Goal: Navigation & Orientation: Find specific page/section

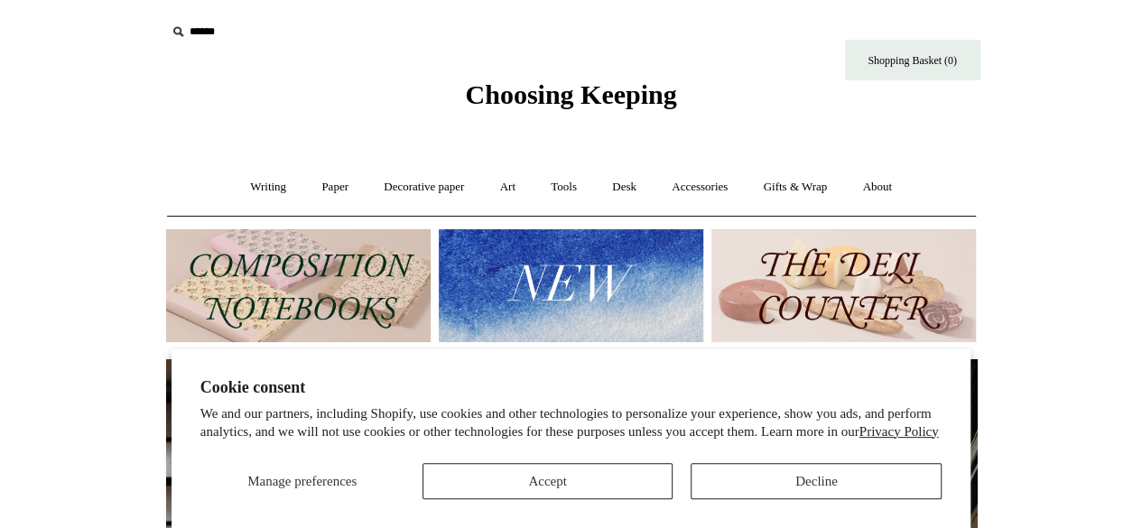
scroll to position [0, 810]
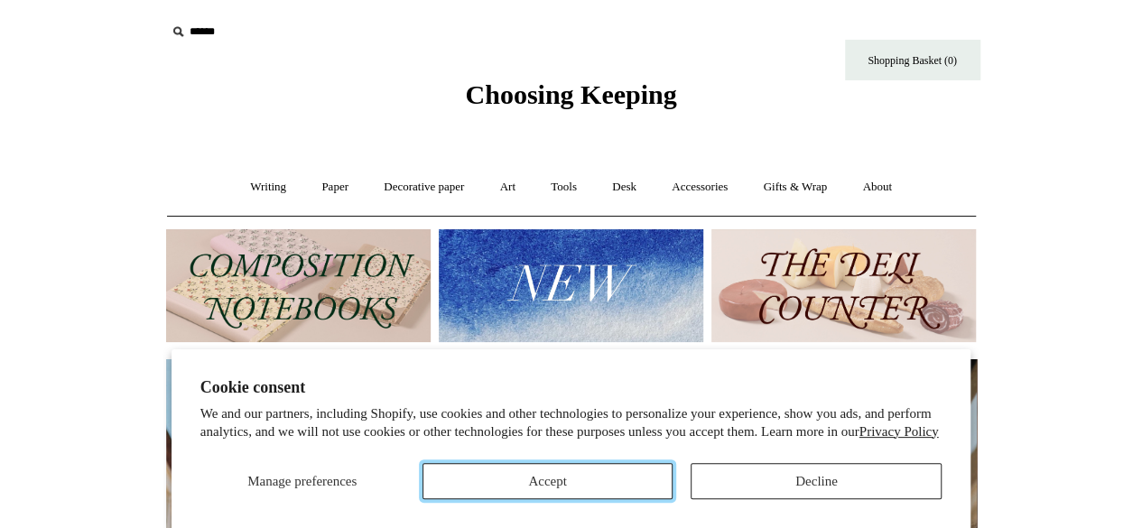
click at [478, 481] on button "Accept" at bounding box center [547, 481] width 251 height 36
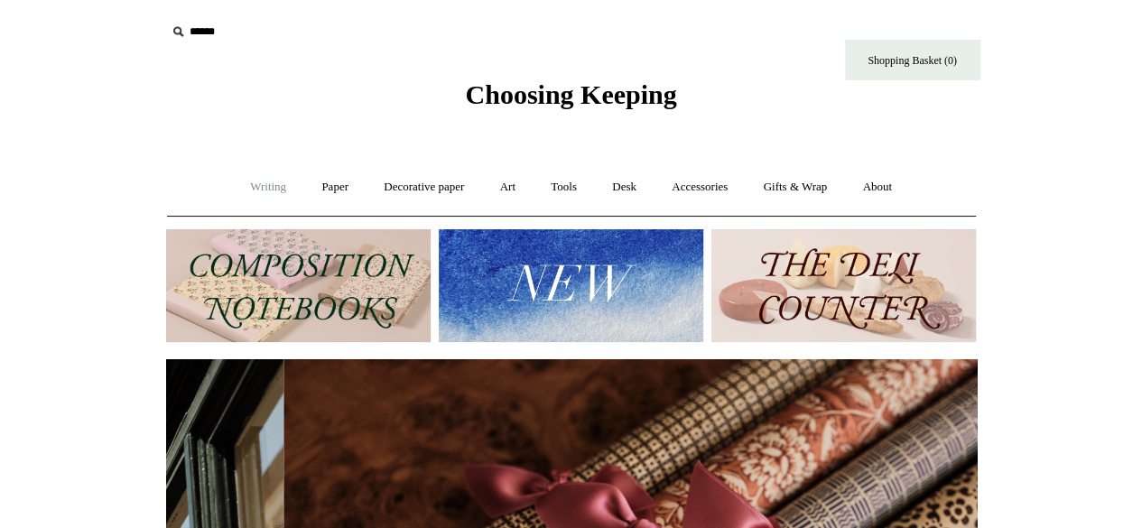
scroll to position [0, 1621]
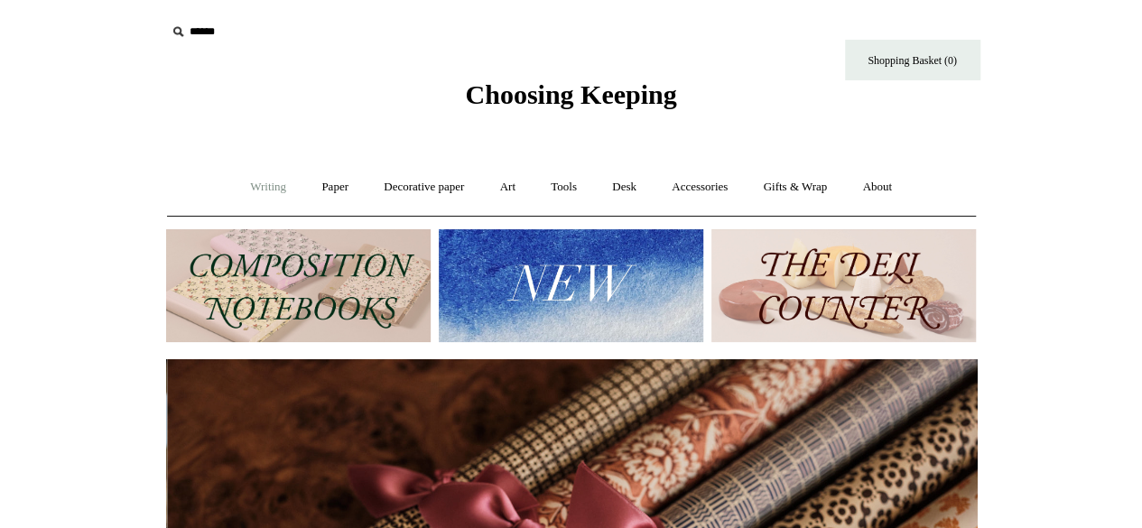
click at [276, 186] on link "Writing +" at bounding box center [268, 187] width 69 height 48
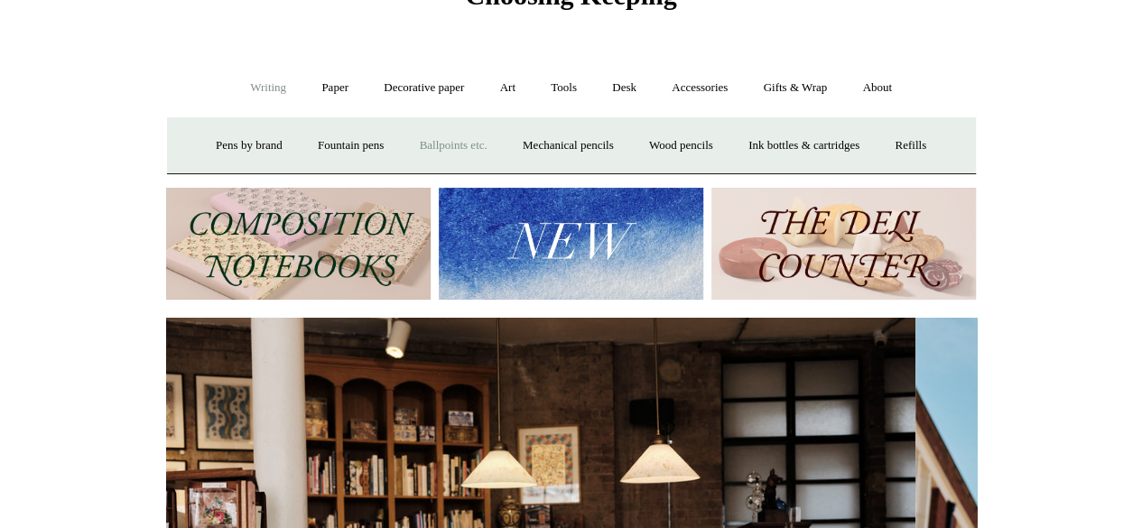
scroll to position [0, 0]
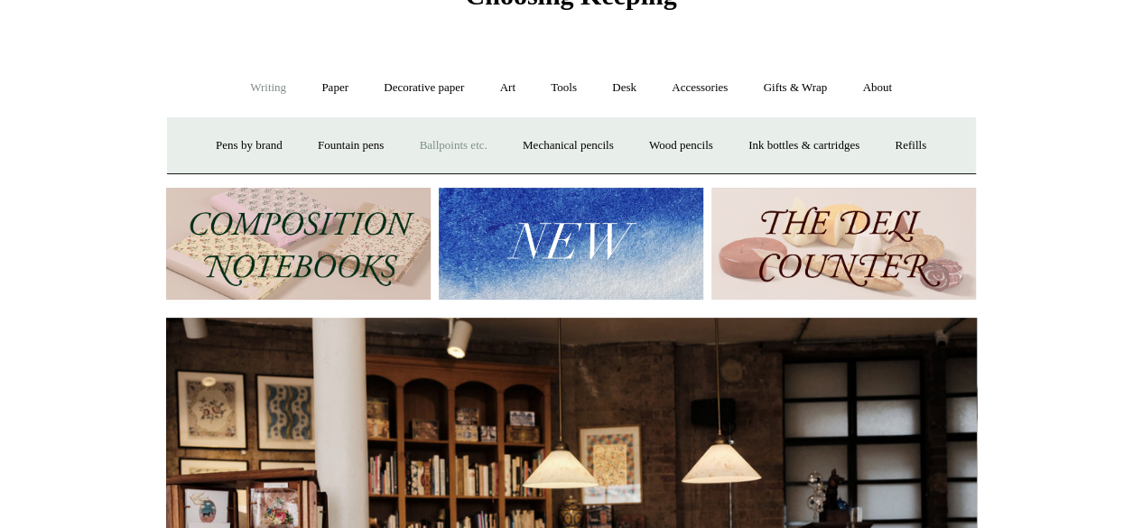
click at [435, 143] on link "Ballpoints etc. +" at bounding box center [453, 146] width 100 height 48
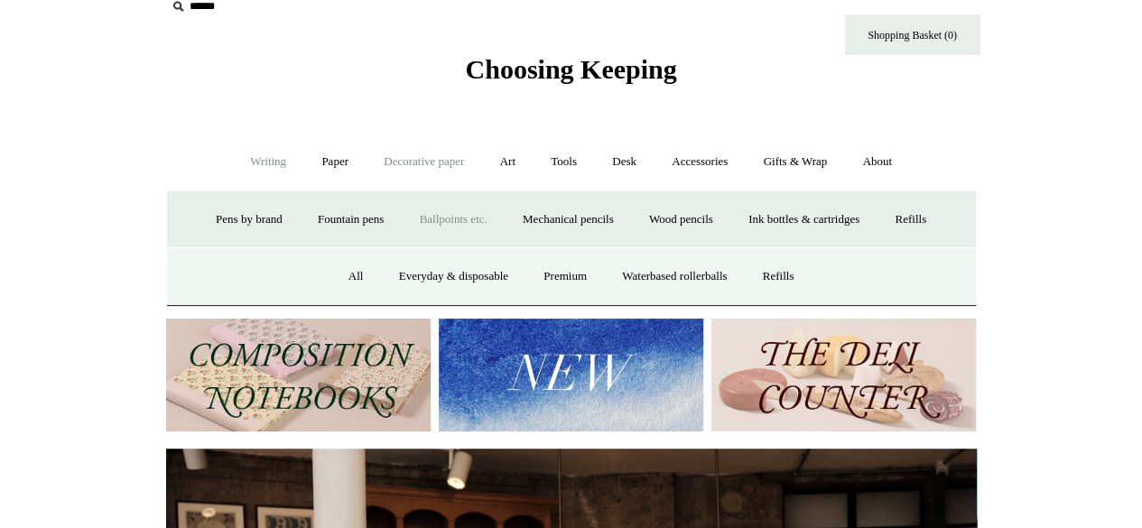
click at [433, 153] on link "Decorative paper +" at bounding box center [423, 162] width 113 height 48
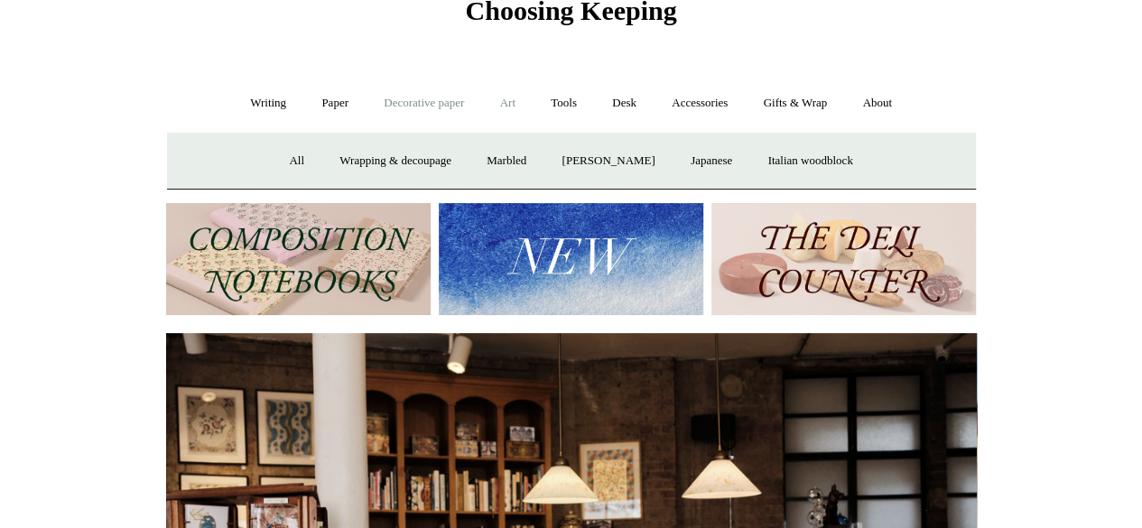
click at [506, 100] on link "Art +" at bounding box center [508, 103] width 48 height 48
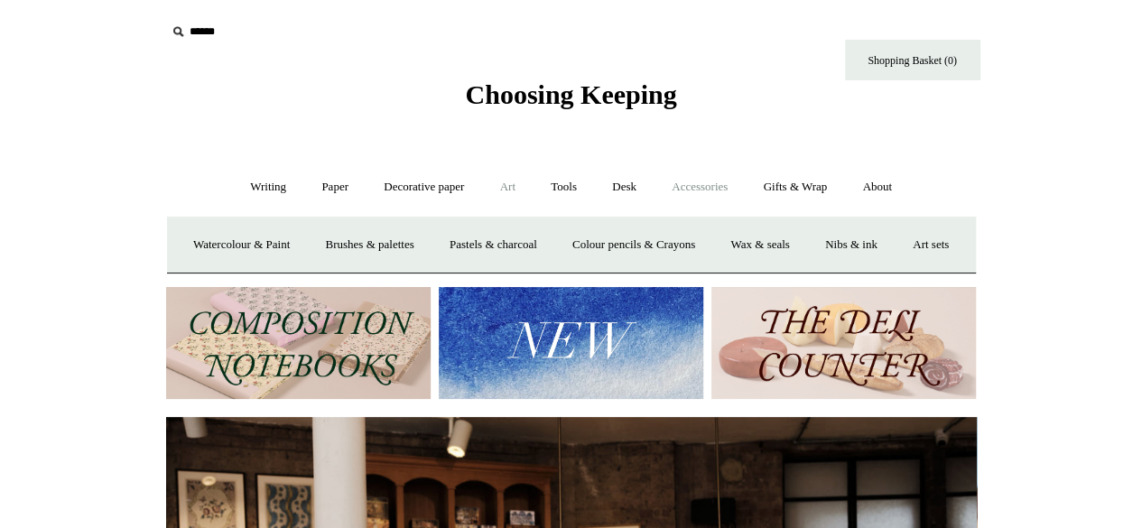
click at [706, 182] on link "Accessories +" at bounding box center [699, 187] width 88 height 48
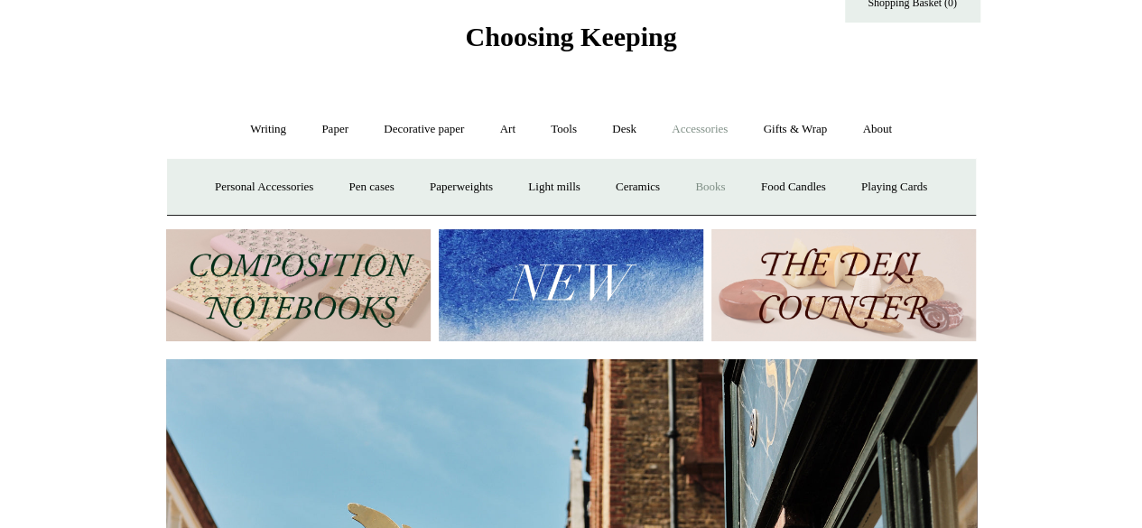
click at [720, 190] on link "Books" at bounding box center [710, 187] width 62 height 48
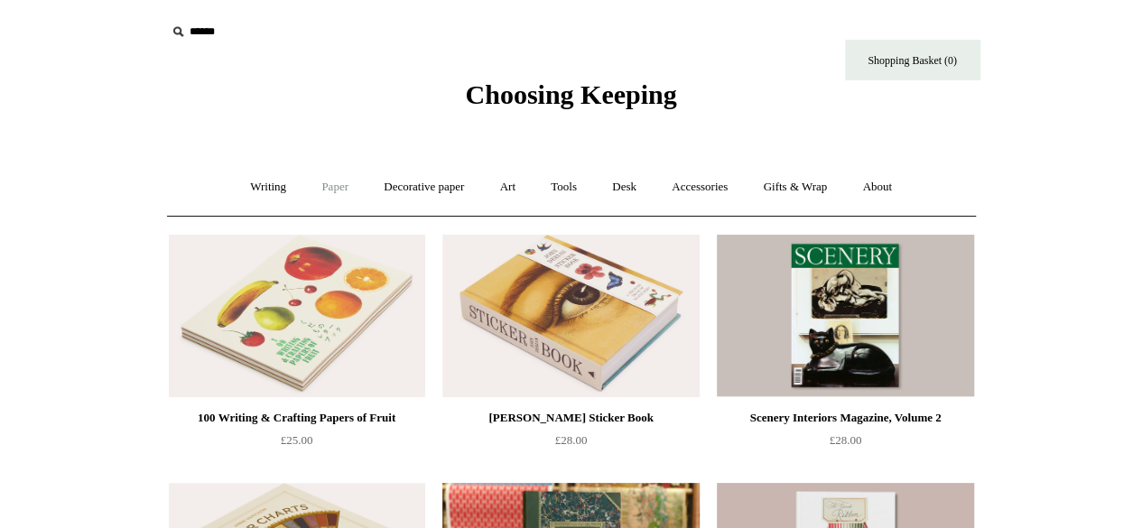
click at [320, 185] on link "Paper +" at bounding box center [335, 187] width 60 height 48
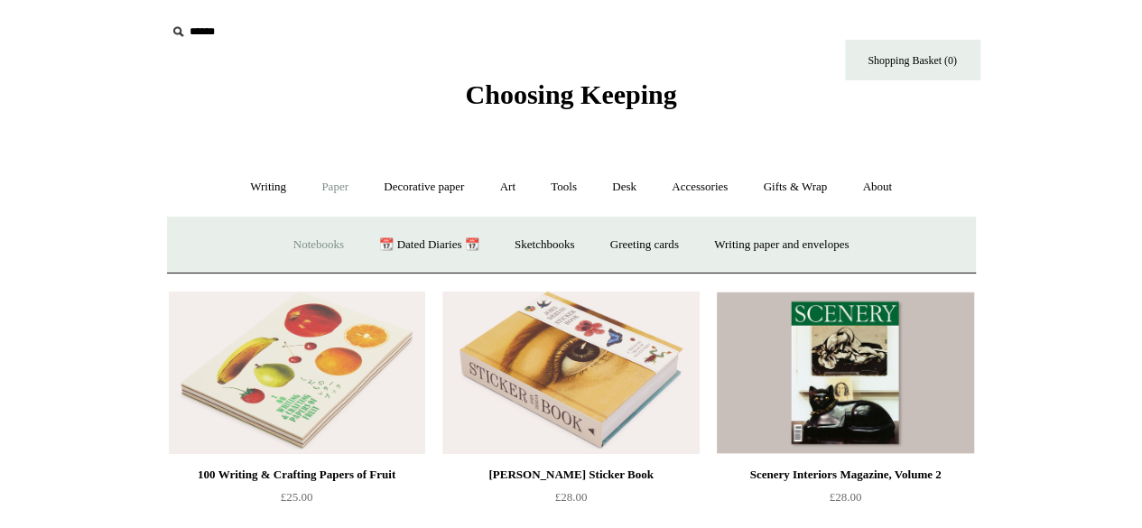
click at [294, 249] on link "Notebooks +" at bounding box center [318, 245] width 83 height 48
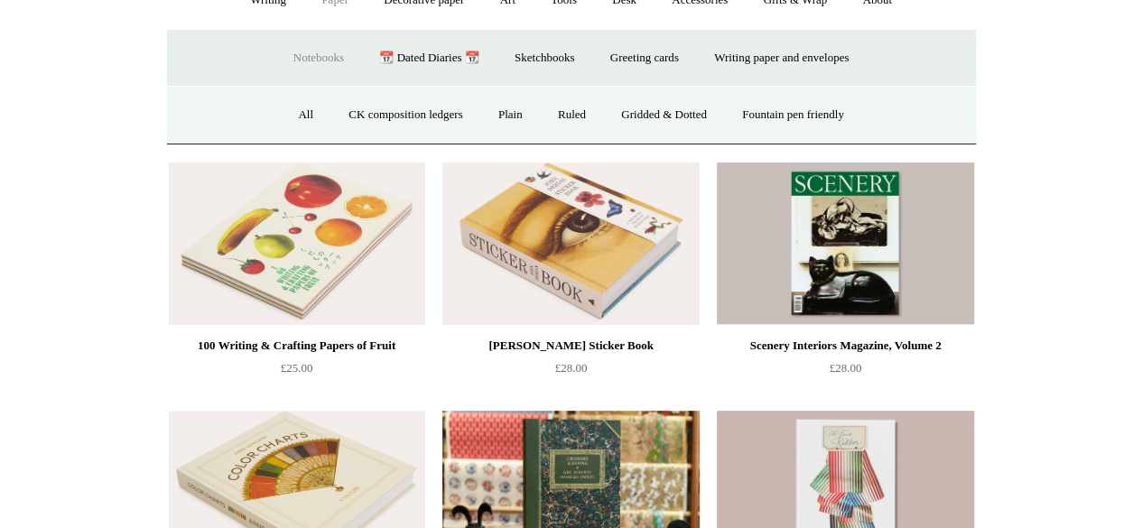
scroll to position [188, 0]
click at [568, 100] on link "Ruled" at bounding box center [571, 114] width 60 height 48
